Goal: Task Accomplishment & Management: Manage account settings

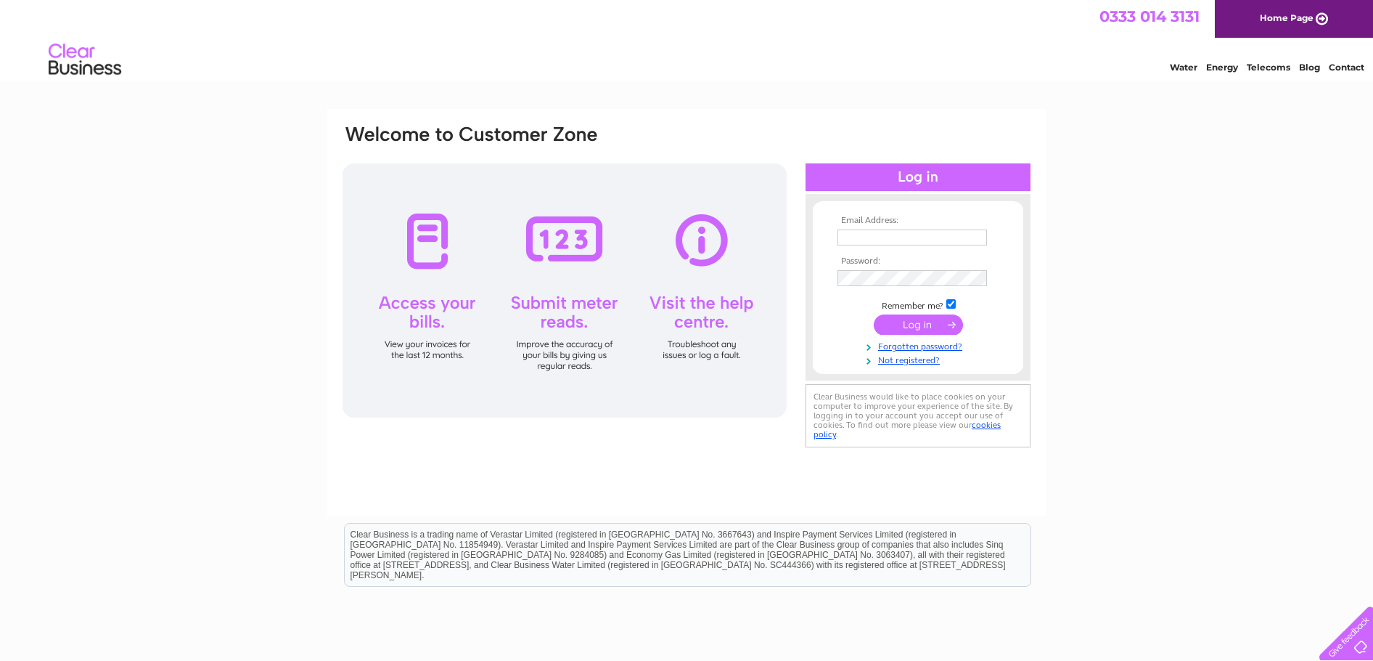
type input "[EMAIL_ADDRESS][DOMAIN_NAME]"
click at [916, 324] on input "submit" at bounding box center [918, 324] width 89 height 20
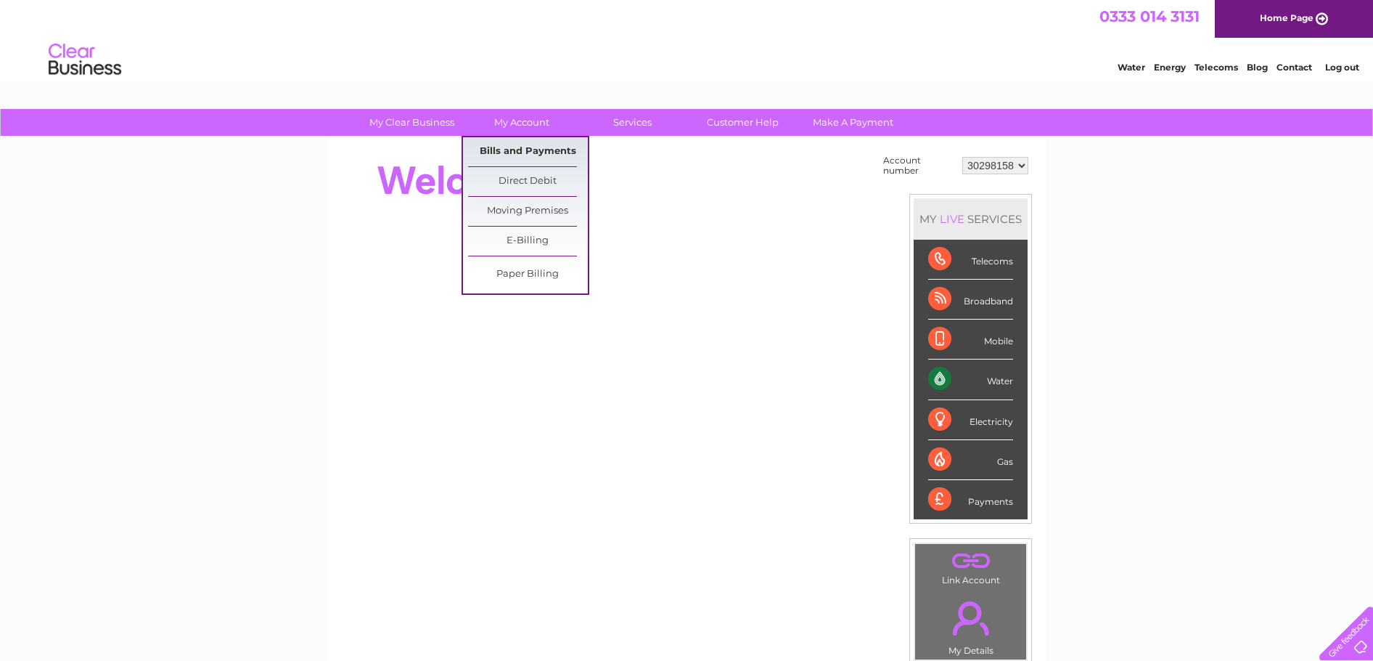
click at [520, 147] on link "Bills and Payments" at bounding box center [528, 151] width 120 height 29
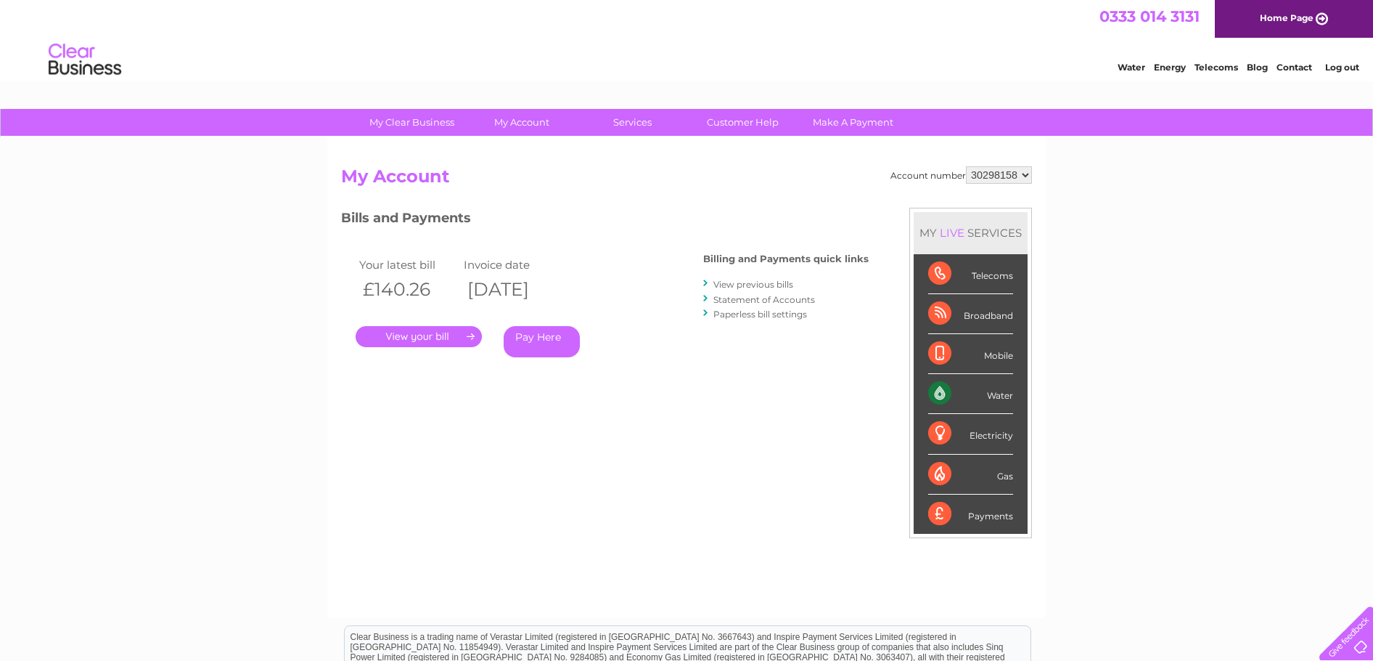
click at [430, 335] on link "." at bounding box center [419, 336] width 126 height 21
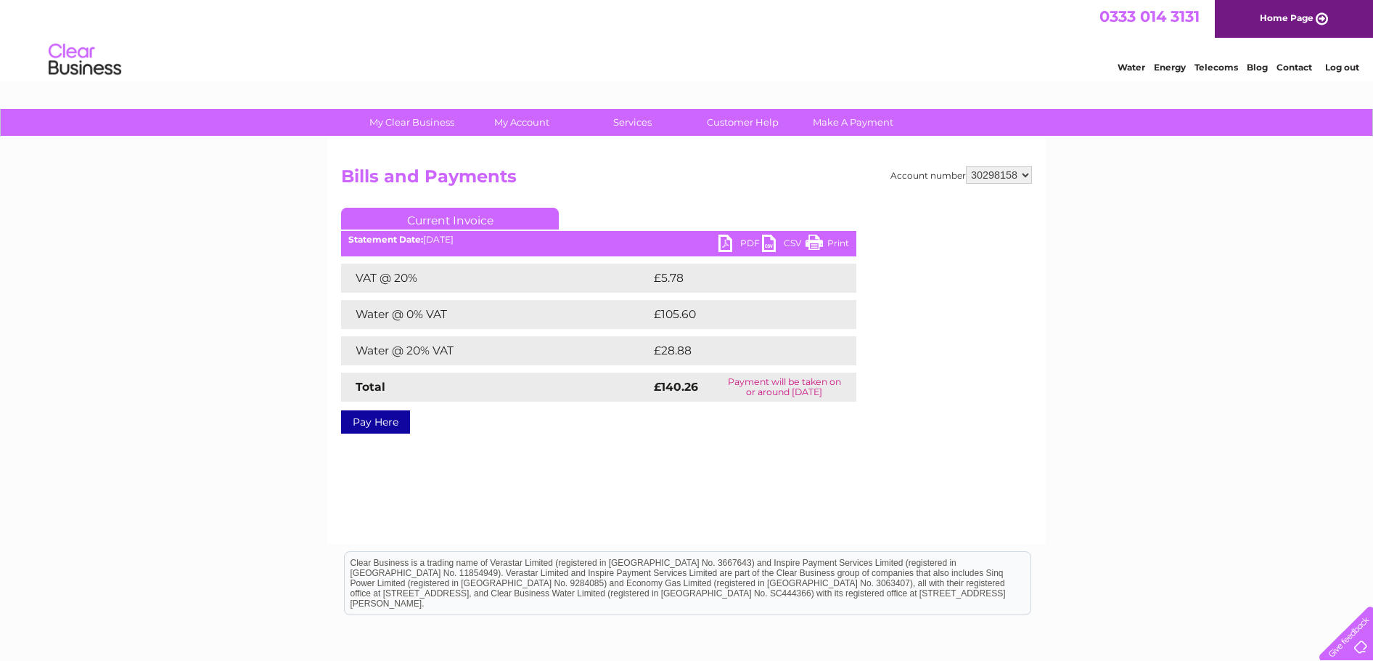
click at [743, 242] on link "PDF" at bounding box center [741, 244] width 44 height 21
